Goal: Information Seeking & Learning: Check status

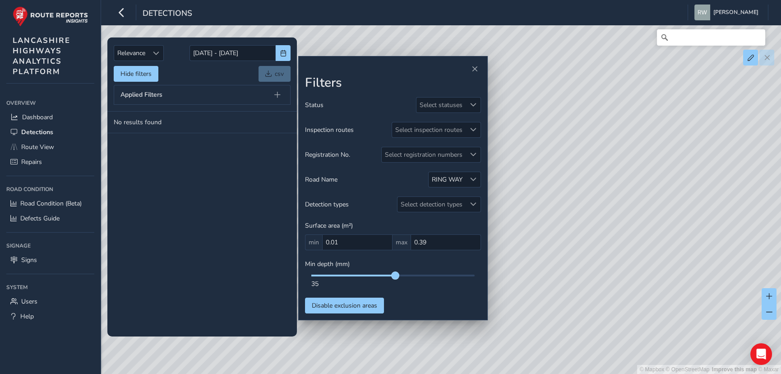
click at [398, 274] on span at bounding box center [395, 275] width 7 height 7
click at [230, 198] on tbody "No results found" at bounding box center [202, 223] width 190 height 225
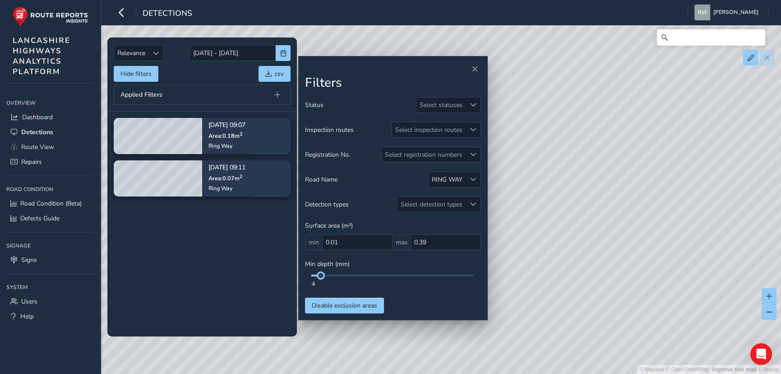
drag, startPoint x: 397, startPoint y: 276, endPoint x: 320, endPoint y: 271, distance: 76.9
click at [320, 271] on div "Min depth (mm) 4" at bounding box center [393, 273] width 176 height 28
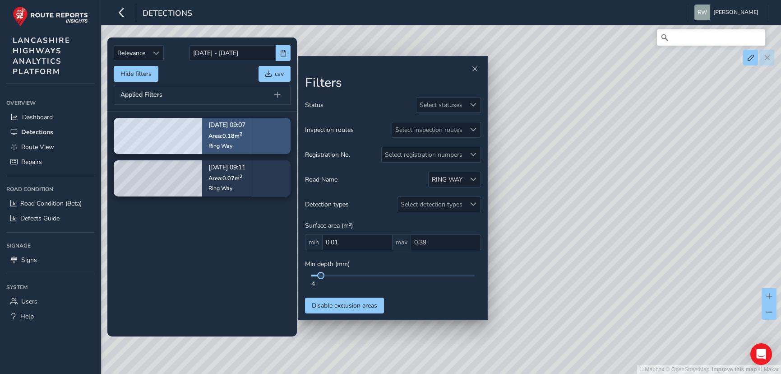
click at [231, 137] on span "Area: 0.18 m 2" at bounding box center [225, 135] width 34 height 8
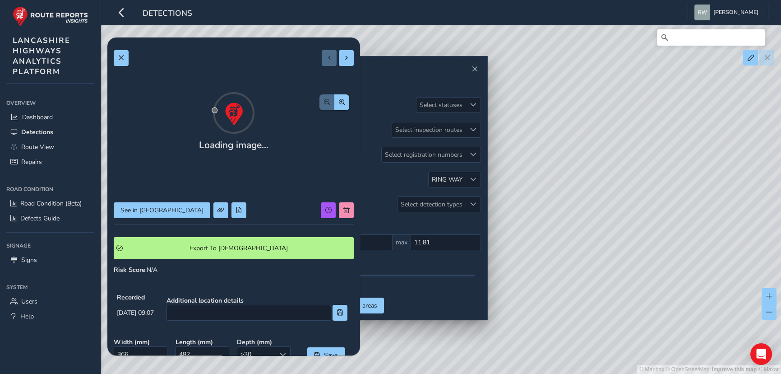
type input "11.81"
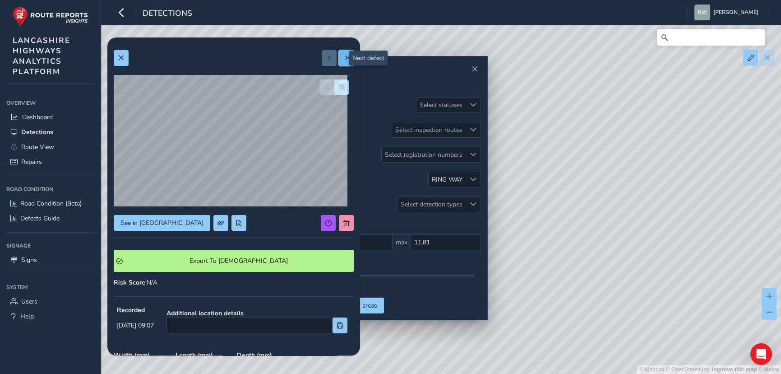
click at [343, 55] on span at bounding box center [346, 58] width 6 height 6
type input "227"
type input "293"
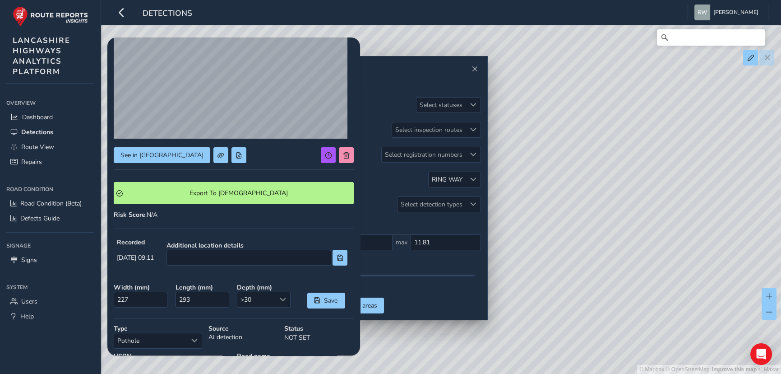
scroll to position [157, 0]
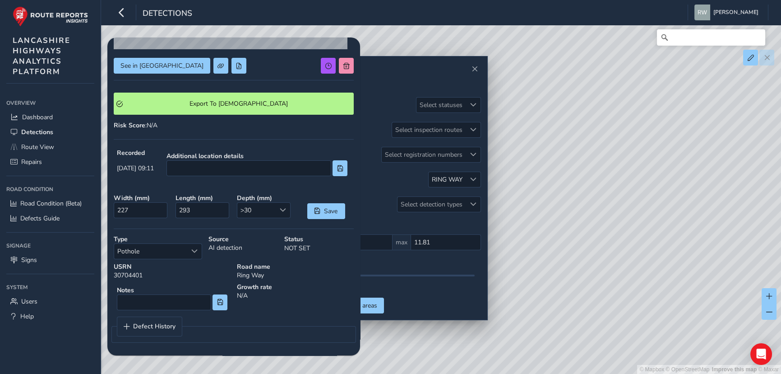
click at [417, 75] on h2 "Filters" at bounding box center [393, 82] width 176 height 15
click at [34, 132] on span "Detections" at bounding box center [37, 132] width 32 height 9
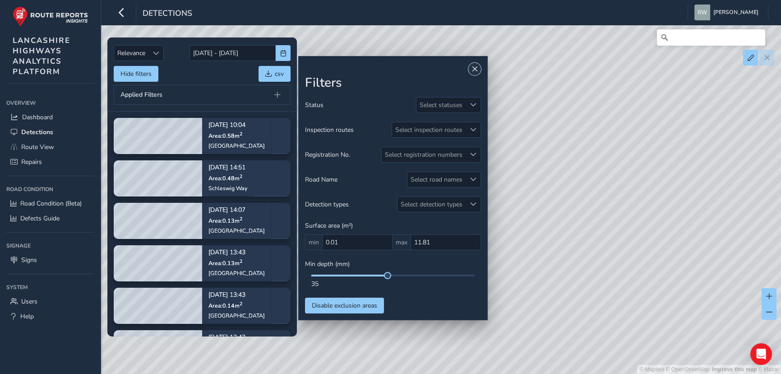
click at [475, 66] on span "Close" at bounding box center [475, 69] width 6 height 6
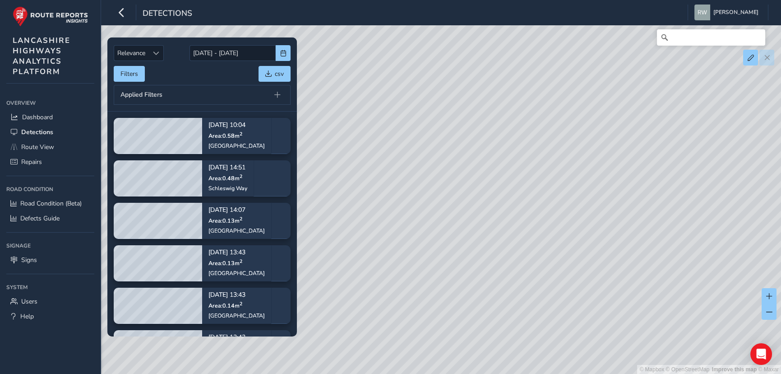
drag, startPoint x: 462, startPoint y: 138, endPoint x: 513, endPoint y: 191, distance: 73.7
click at [566, 258] on div "© Mapbox © OpenStreetMap Improve this map © Maxar" at bounding box center [390, 187] width 781 height 374
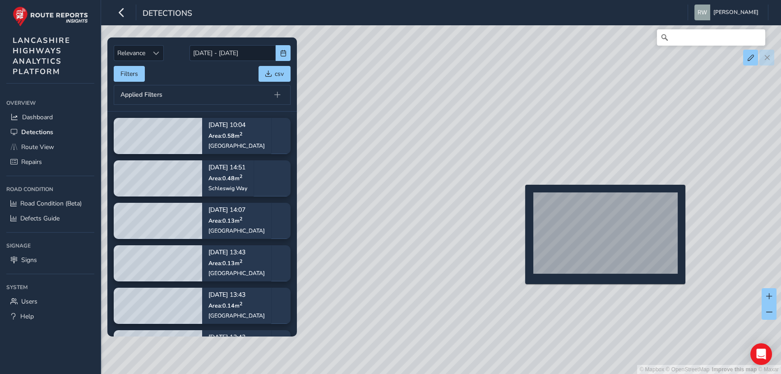
click at [520, 199] on div "© Mapbox © OpenStreetMap Improve this map © Maxar" at bounding box center [390, 187] width 781 height 374
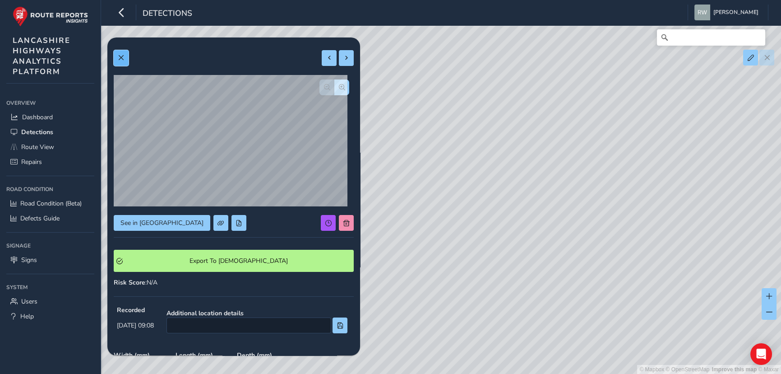
click at [123, 57] on span at bounding box center [121, 58] width 6 height 6
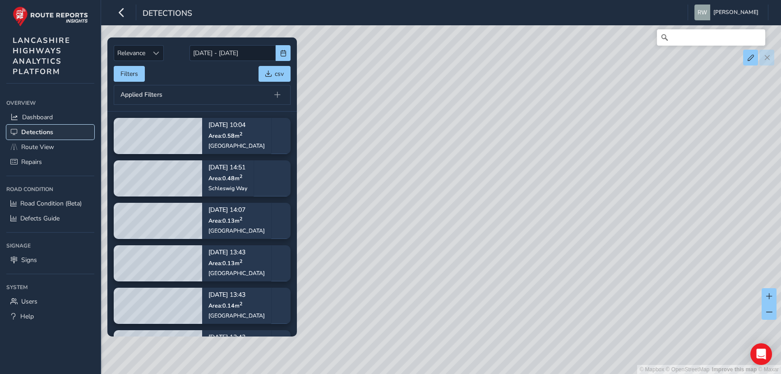
click at [36, 134] on span "Detections" at bounding box center [37, 132] width 32 height 9
click at [33, 118] on span "Dashboard" at bounding box center [37, 117] width 31 height 9
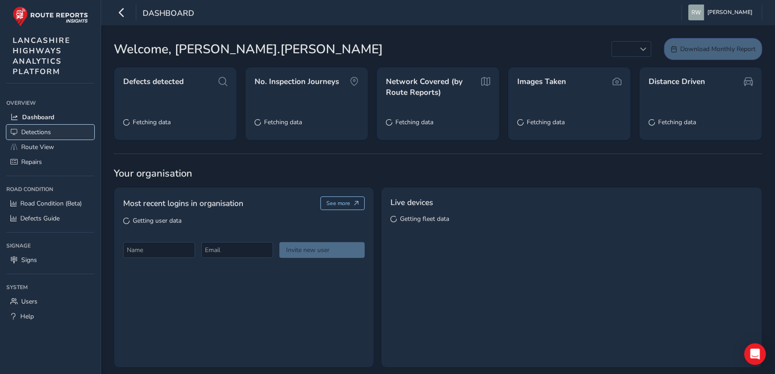
click at [33, 133] on span "Detections" at bounding box center [36, 132] width 30 height 9
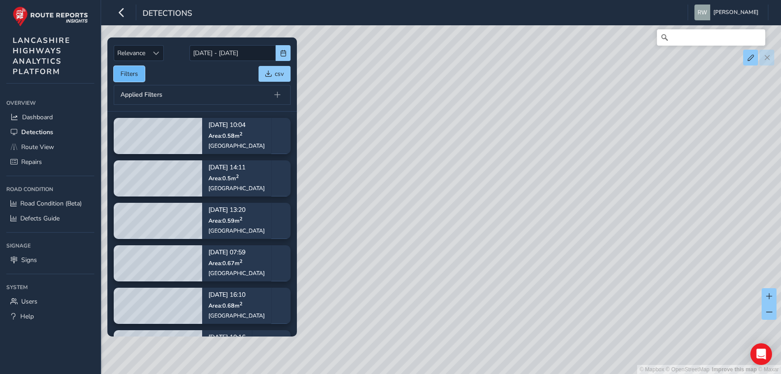
click at [131, 72] on button "Filters" at bounding box center [129, 74] width 31 height 16
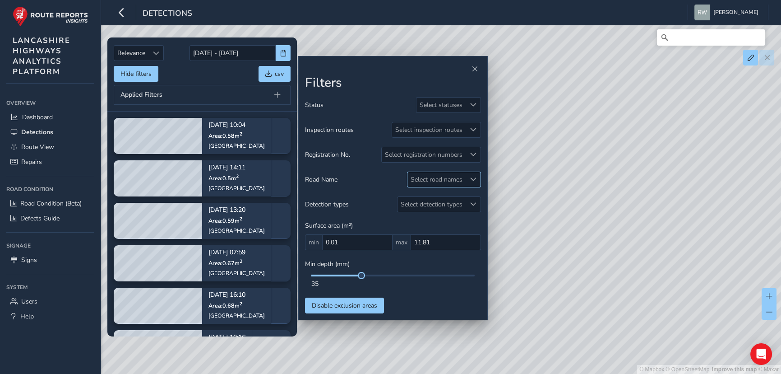
click at [473, 178] on span at bounding box center [473, 179] width 6 height 6
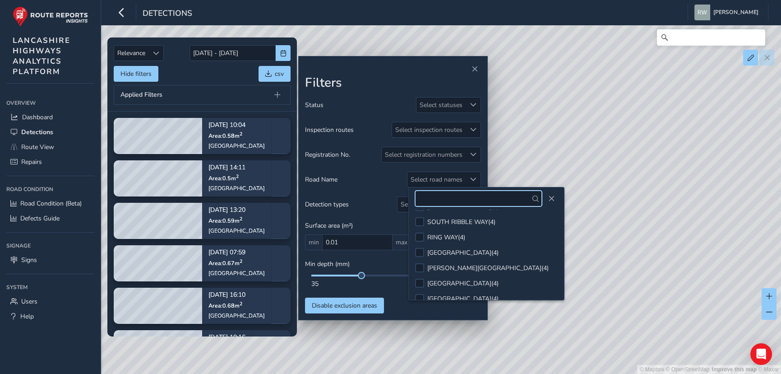
scroll to position [246, 0]
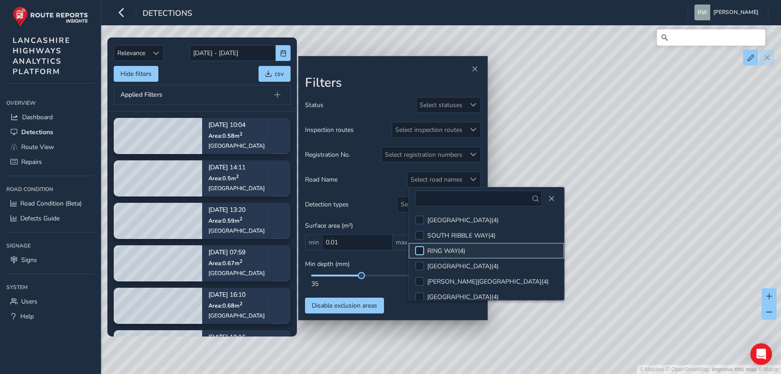
click at [420, 250] on div at bounding box center [419, 250] width 9 height 9
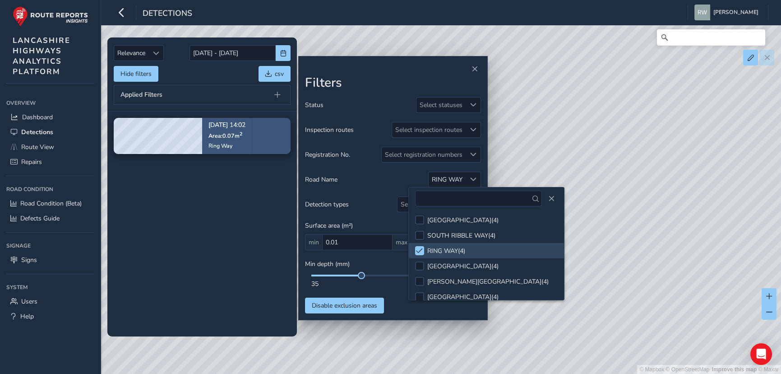
click at [228, 132] on span "Area: 0.07 m 2" at bounding box center [225, 135] width 34 height 8
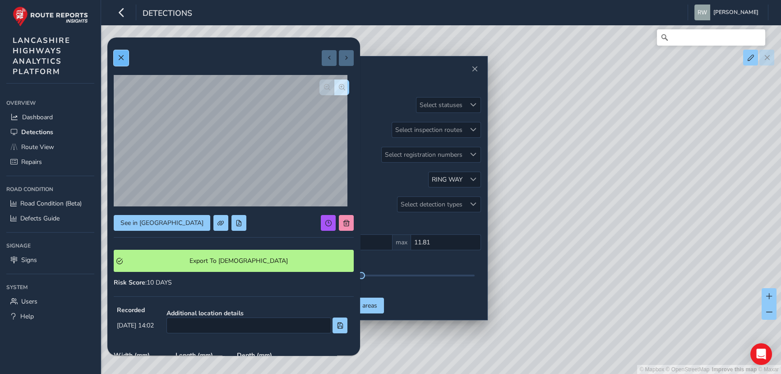
click at [120, 57] on span at bounding box center [121, 58] width 6 height 6
